Goal: Task Accomplishment & Management: Use online tool/utility

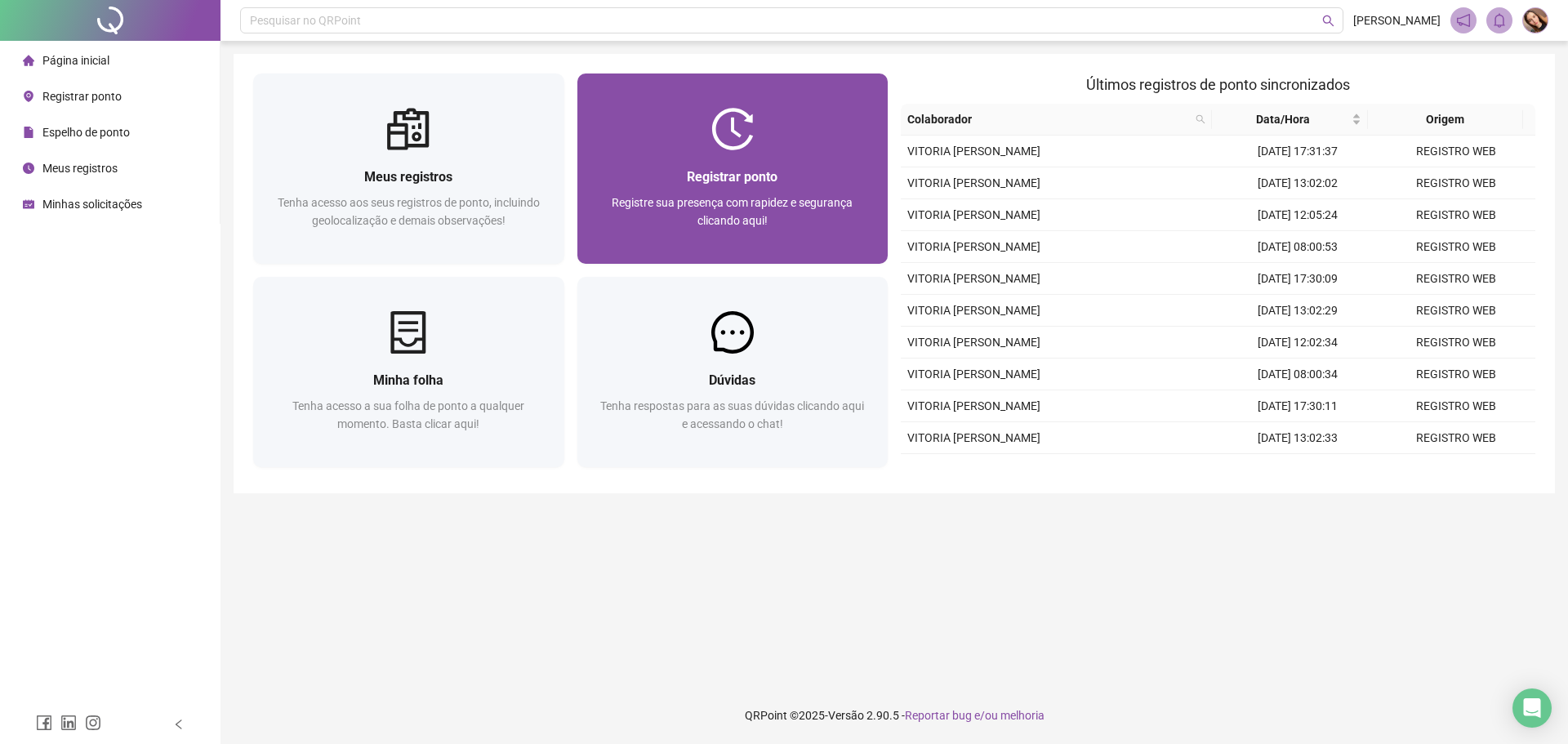
click at [754, 183] on span "Registrar ponto" at bounding box center [731, 177] width 90 height 16
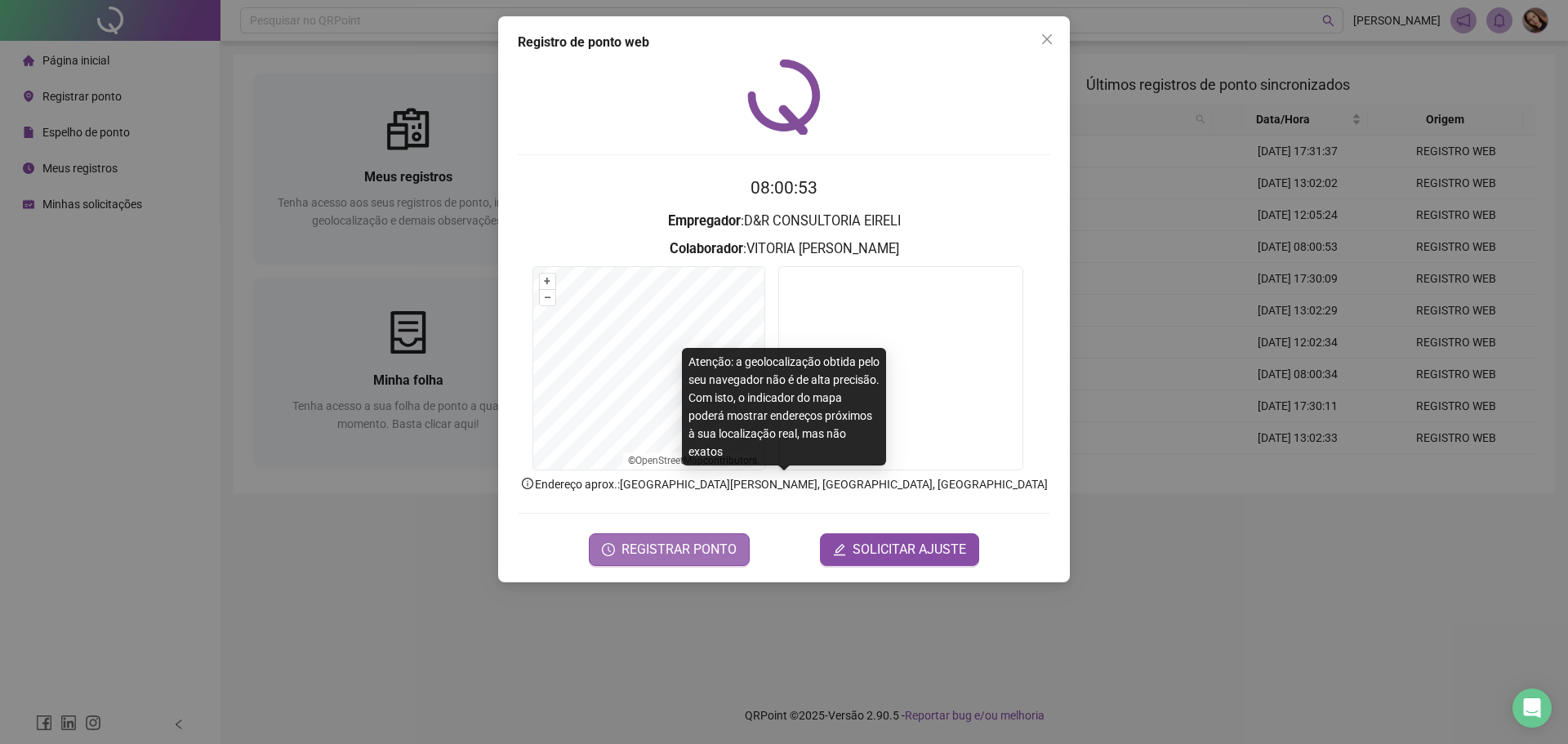
click at [703, 554] on span "REGISTRAR PONTO" at bounding box center [679, 550] width 115 height 20
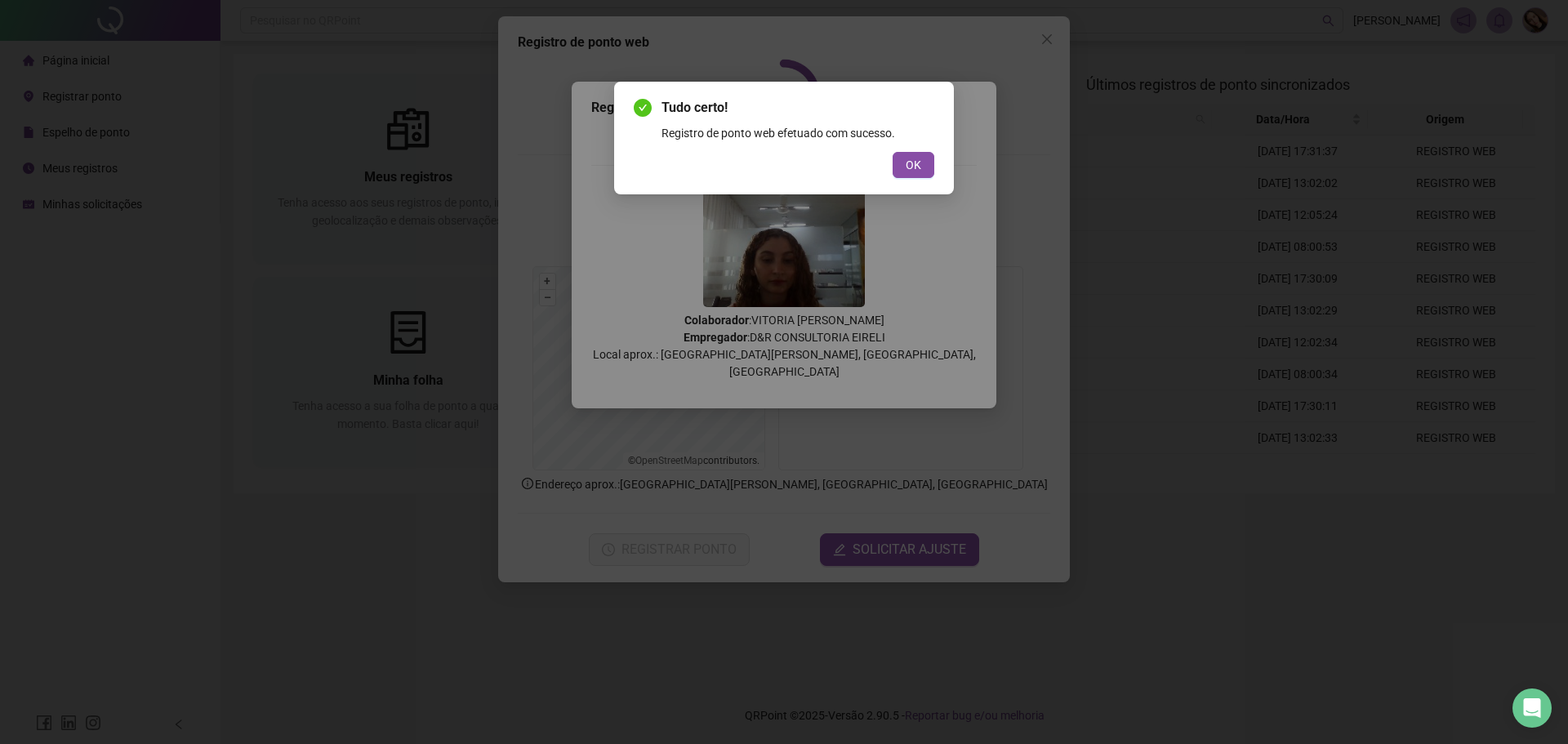
click at [906, 155] on button "OK" at bounding box center [913, 164] width 42 height 26
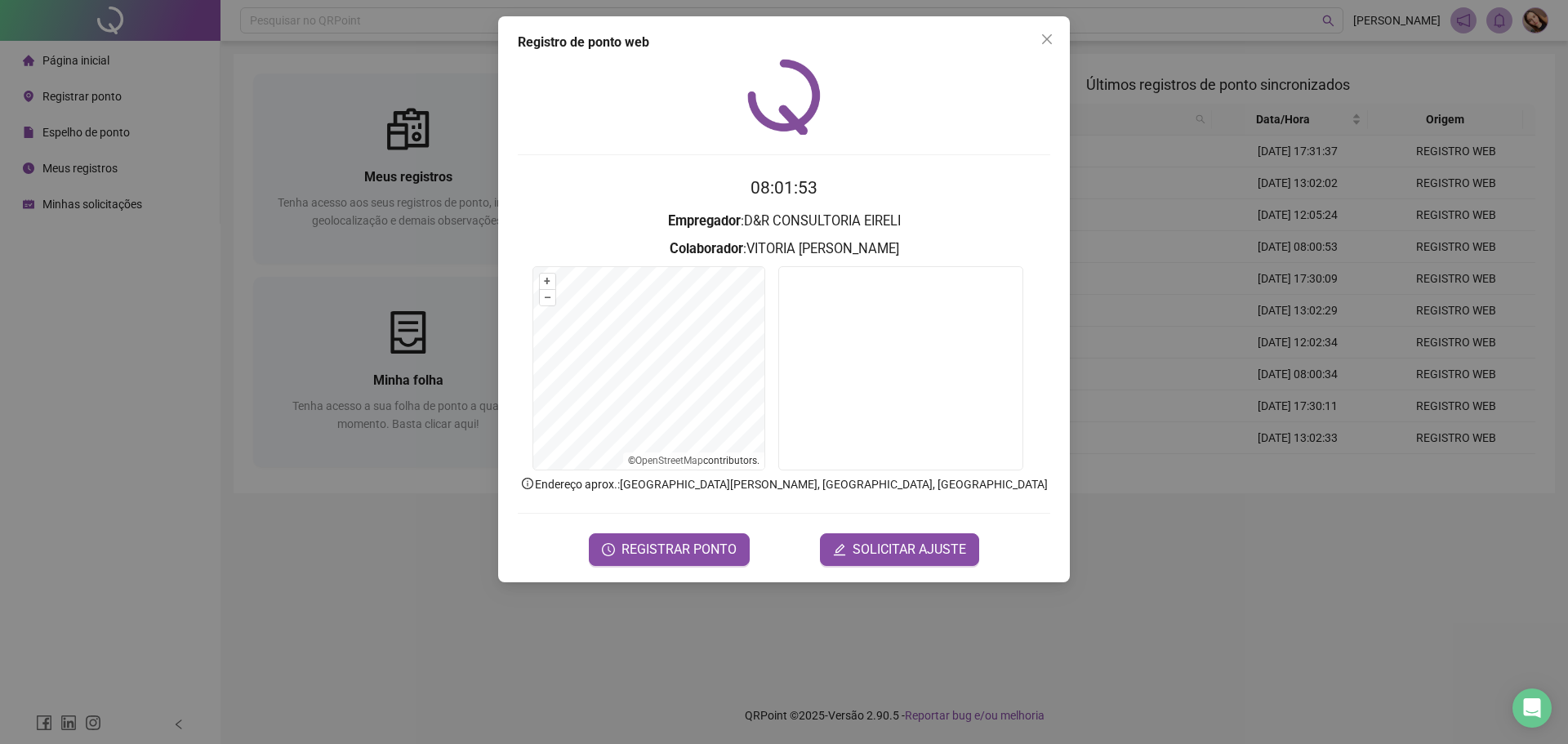
click at [230, 229] on div "Registro de ponto web 08:01:53 Empregador : D&R CONSULTORIA EIRELI Colaborador …" at bounding box center [784, 372] width 1568 height 744
